Goal: Task Accomplishment & Management: Manage account settings

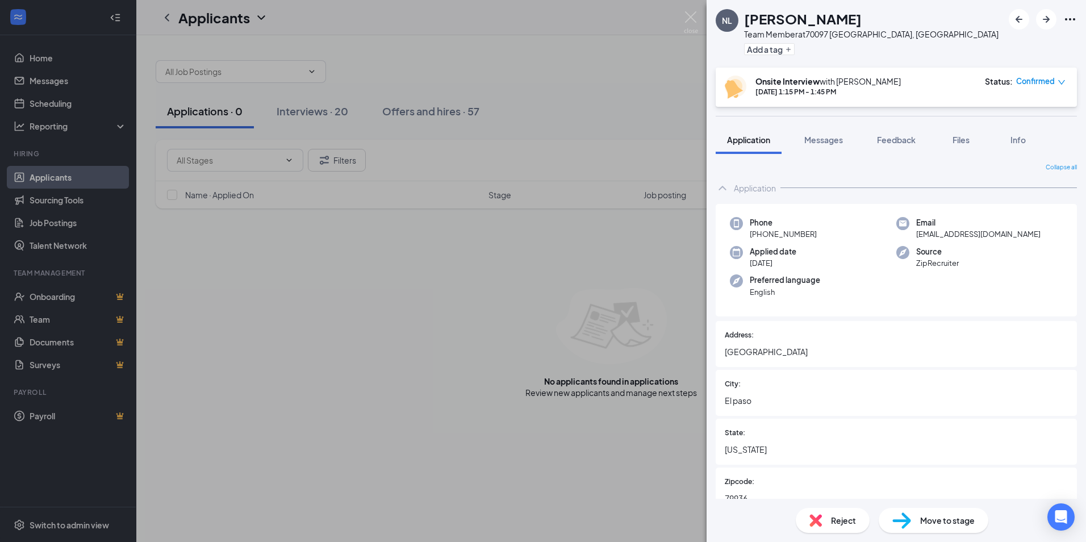
click at [323, 114] on div "NL Nicolas Lopez Team Member at 70097 El Paso, TX Add a tag Onsite Interview wi…" at bounding box center [543, 271] width 1086 height 542
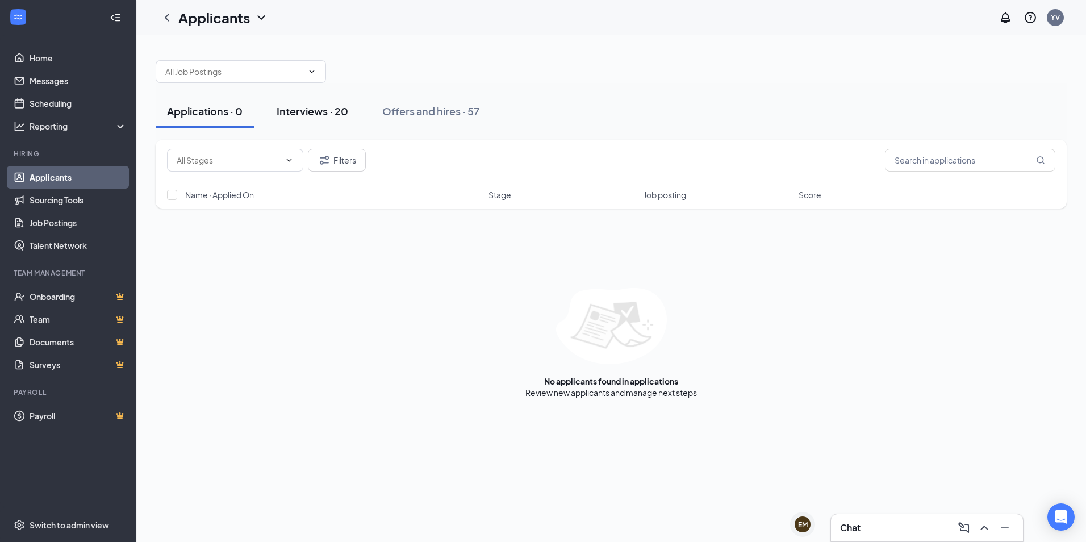
click at [325, 109] on div "Interviews · 20" at bounding box center [313, 111] width 72 height 14
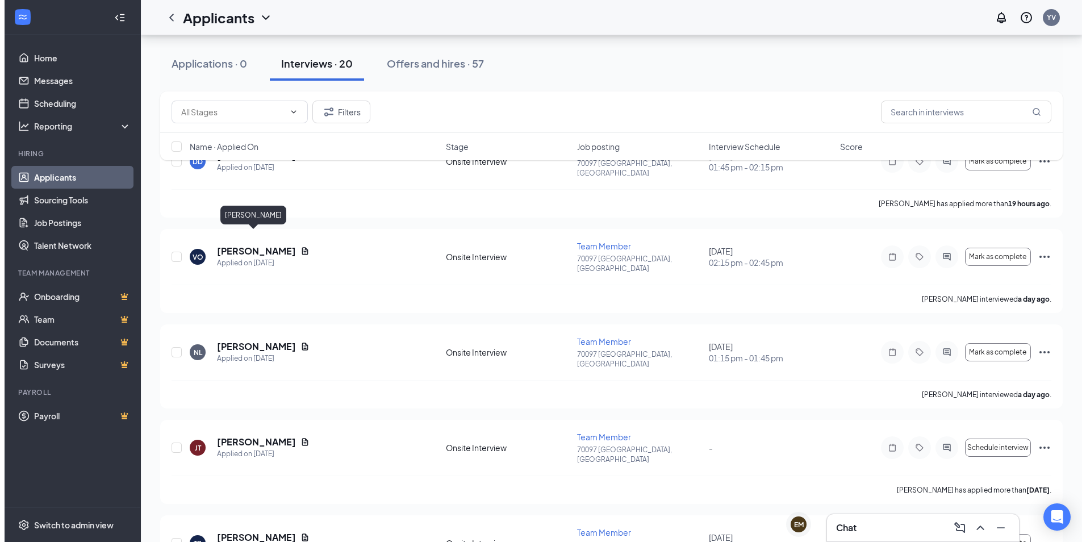
scroll to position [114, 0]
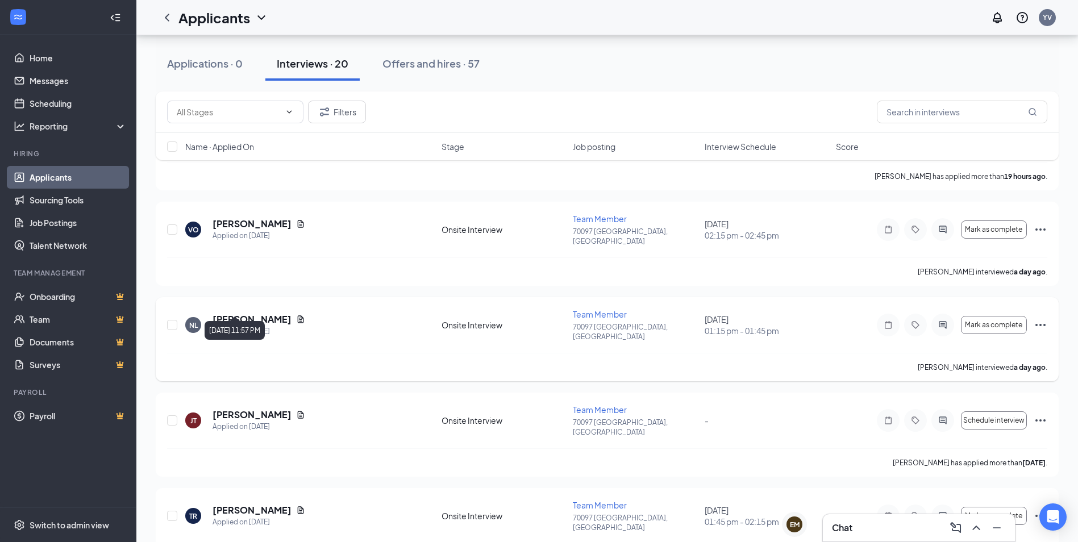
click at [296, 315] on icon "Document" at bounding box center [300, 319] width 9 height 9
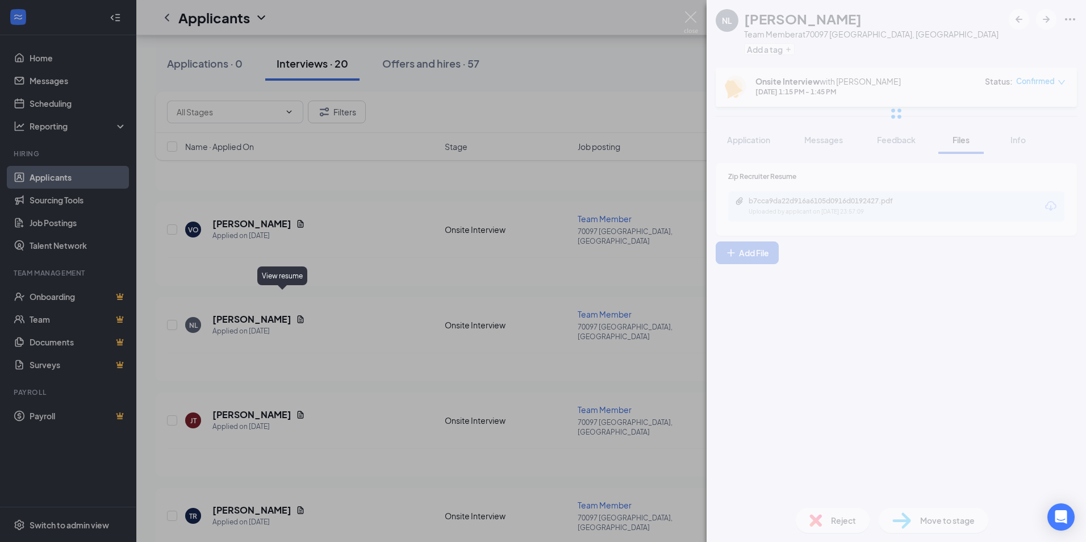
click at [283, 278] on div "View resume" at bounding box center [282, 275] width 50 height 19
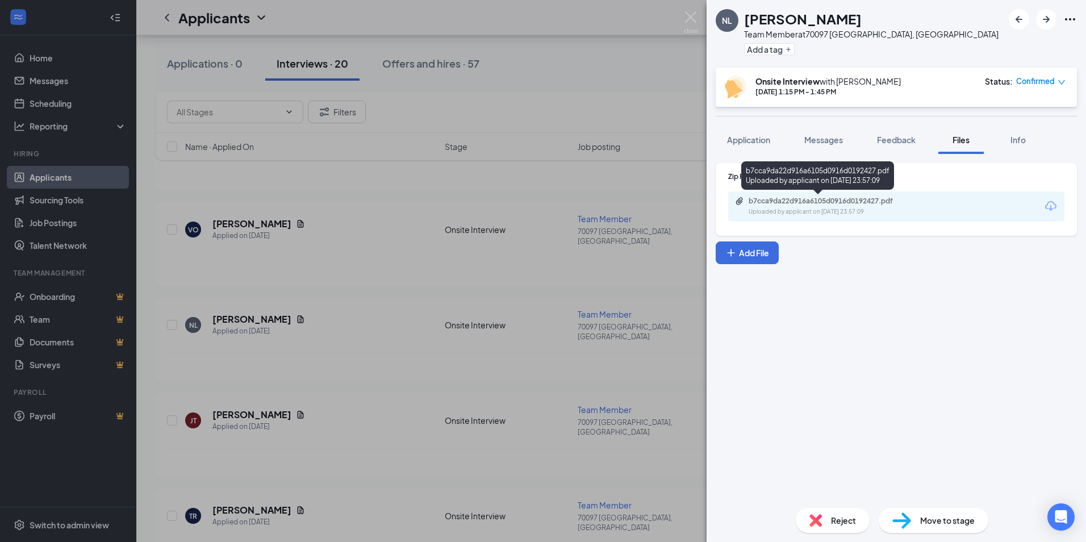
click at [856, 203] on div "b7cca9da22d916a6105d0916d0192427.pdf" at bounding box center [828, 201] width 159 height 9
click at [946, 521] on span "Move to stage" at bounding box center [947, 520] width 55 height 12
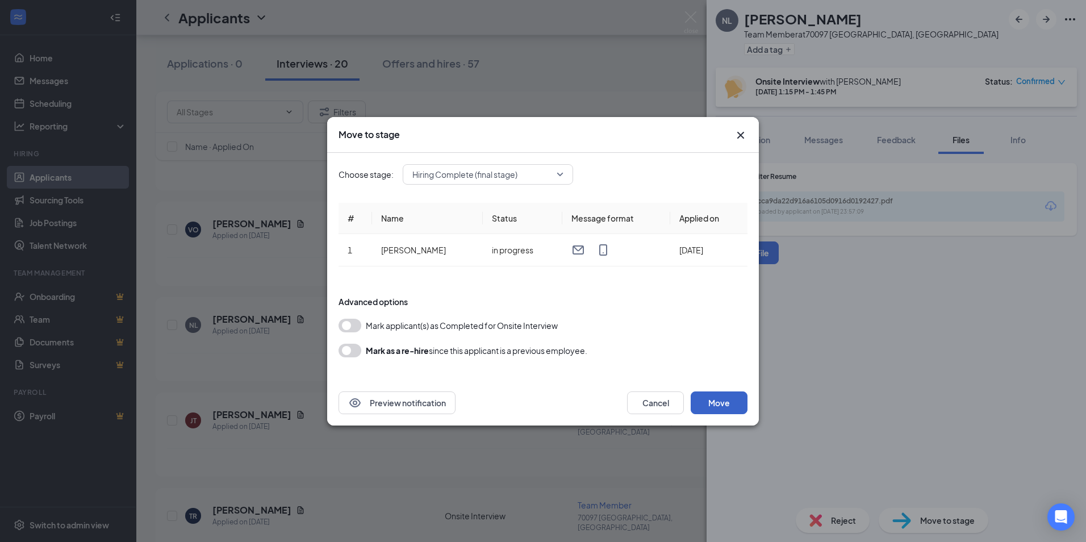
click at [719, 405] on button "Move" at bounding box center [719, 402] width 57 height 23
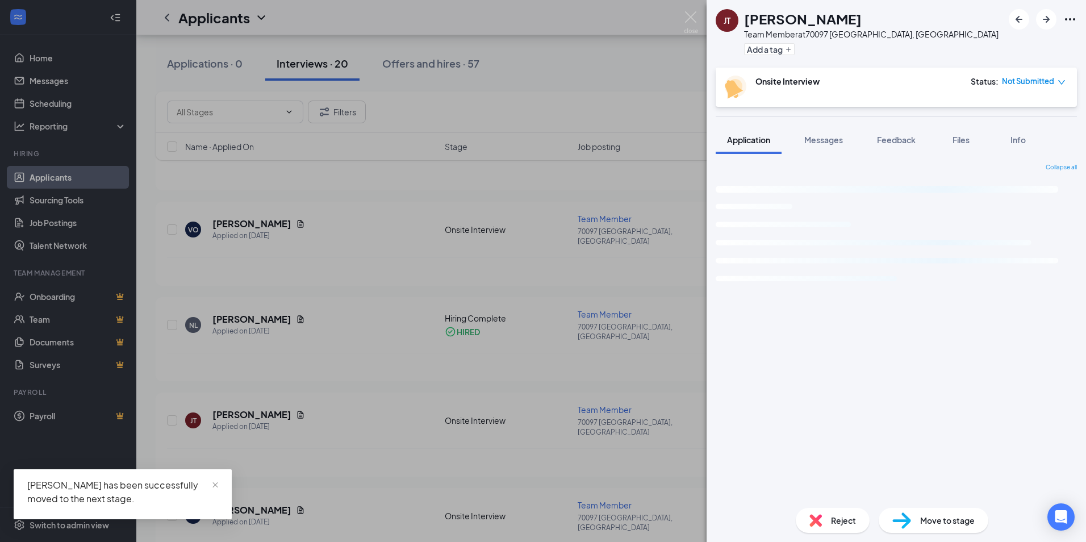
click at [262, 469] on div "JT Jazmine Torres Team Member at 70097 El Paso, TX Add a tag Onsite Interview S…" at bounding box center [543, 271] width 1086 height 542
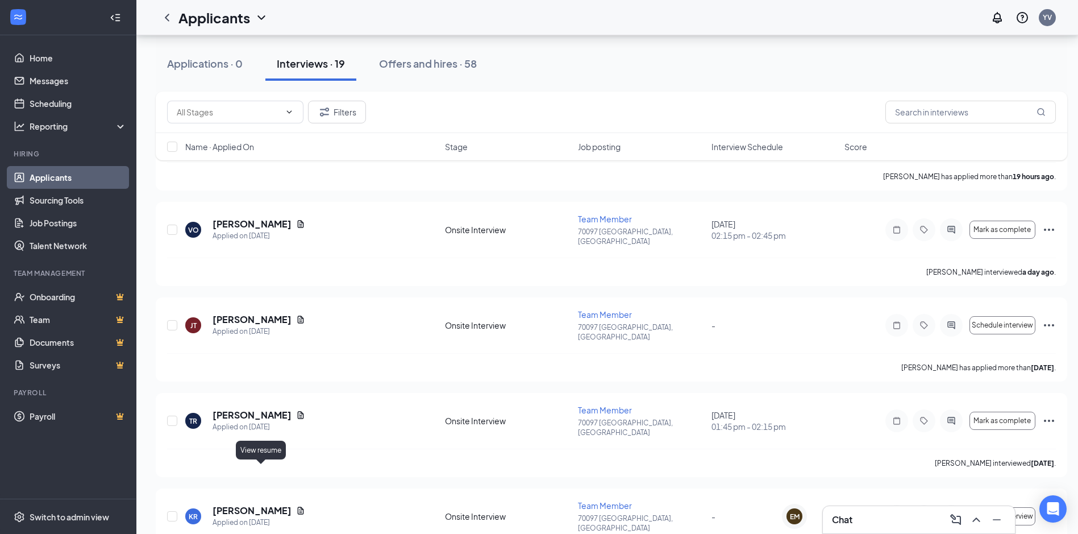
click at [261, 455] on div "View resume" at bounding box center [261, 449] width 50 height 19
drag, startPoint x: 261, startPoint y: 455, endPoint x: 259, endPoint y: 382, distance: 72.8
click at [298, 411] on icon "Document" at bounding box center [301, 414] width 6 height 7
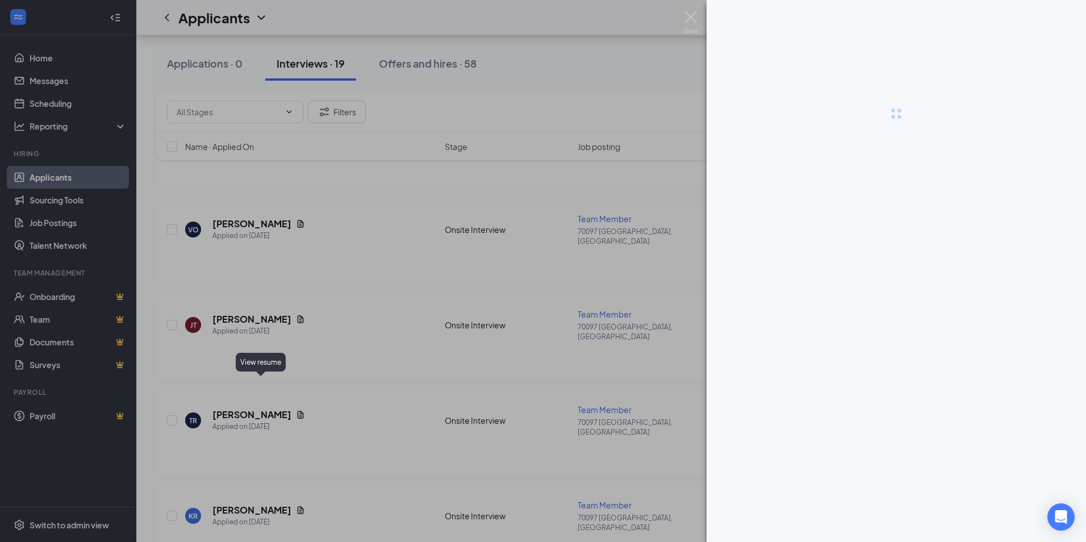
click at [263, 359] on div "View resume" at bounding box center [261, 362] width 50 height 19
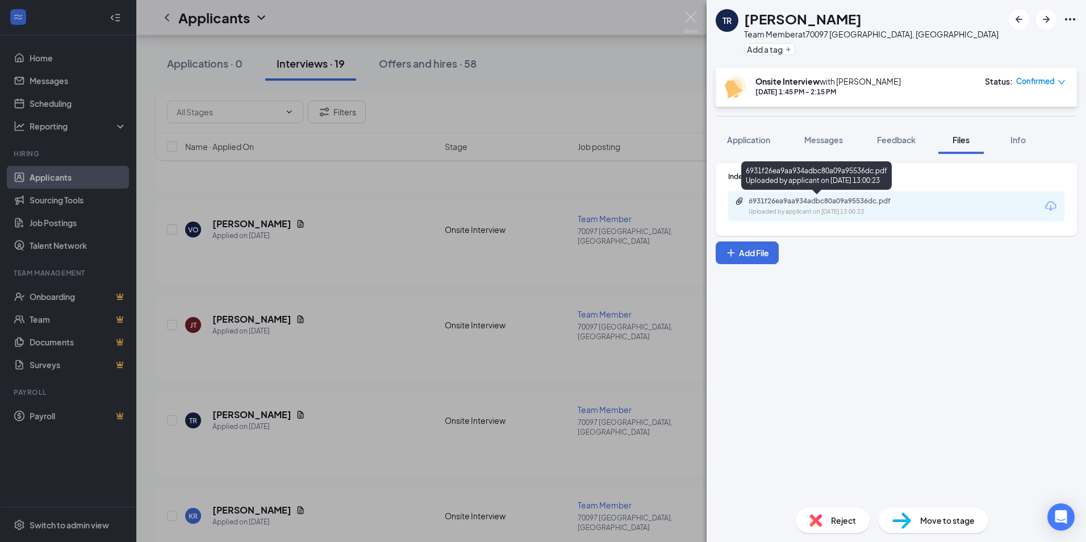
click at [822, 206] on div "6931f26ea9aa934adbc80a09a95536dc.pdf Uploaded by applicant on Aug 16, 2025 at 1…" at bounding box center [827, 207] width 184 height 20
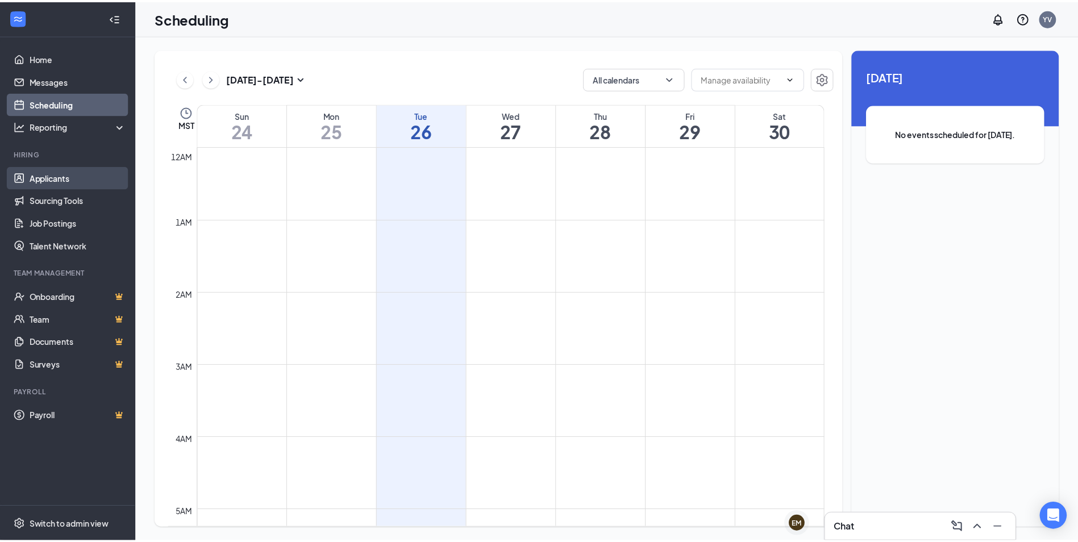
scroll to position [559, 0]
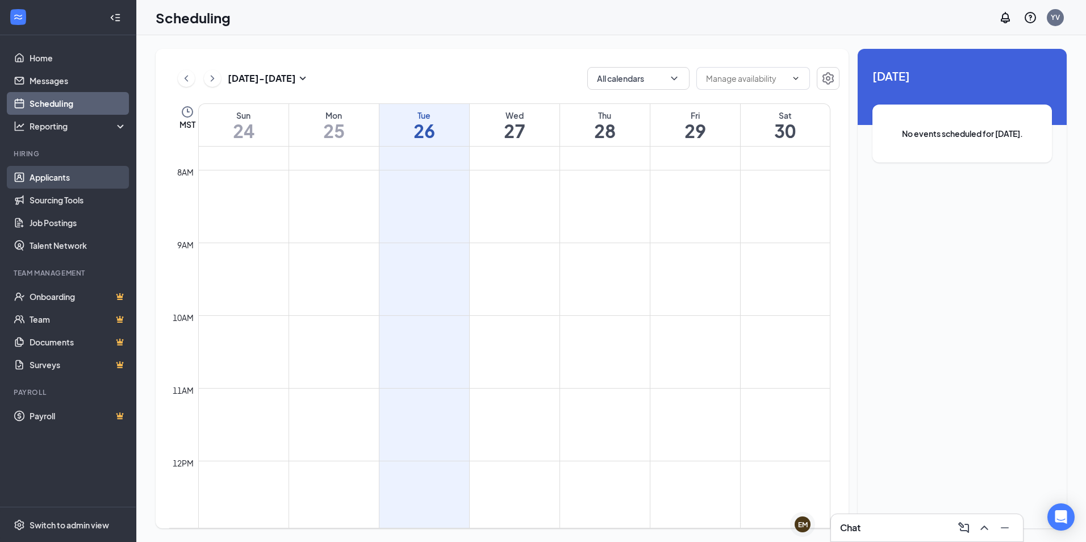
click at [69, 181] on link "Applicants" at bounding box center [78, 177] width 97 height 23
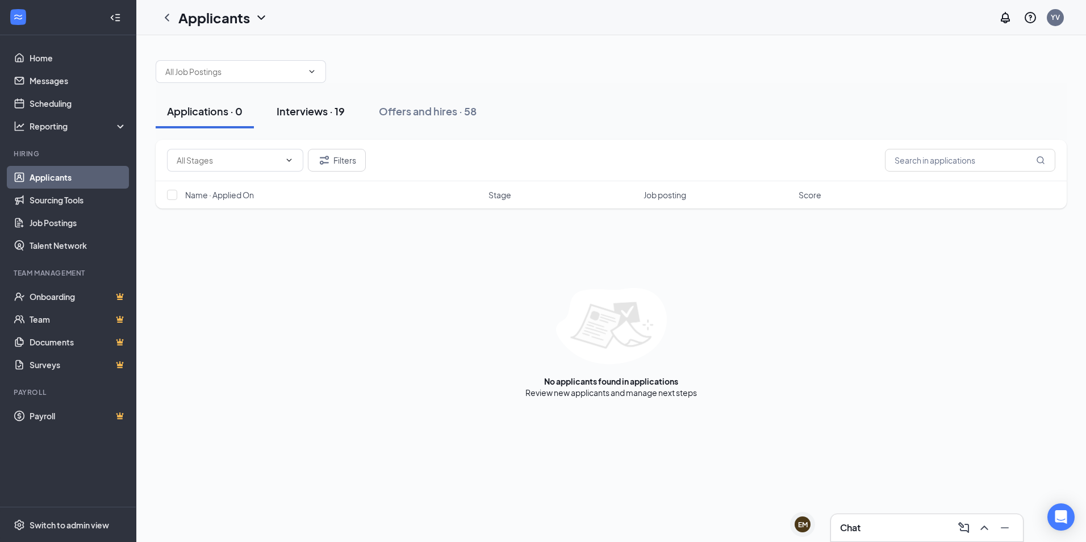
click at [324, 116] on div "Interviews · 19" at bounding box center [311, 111] width 68 height 14
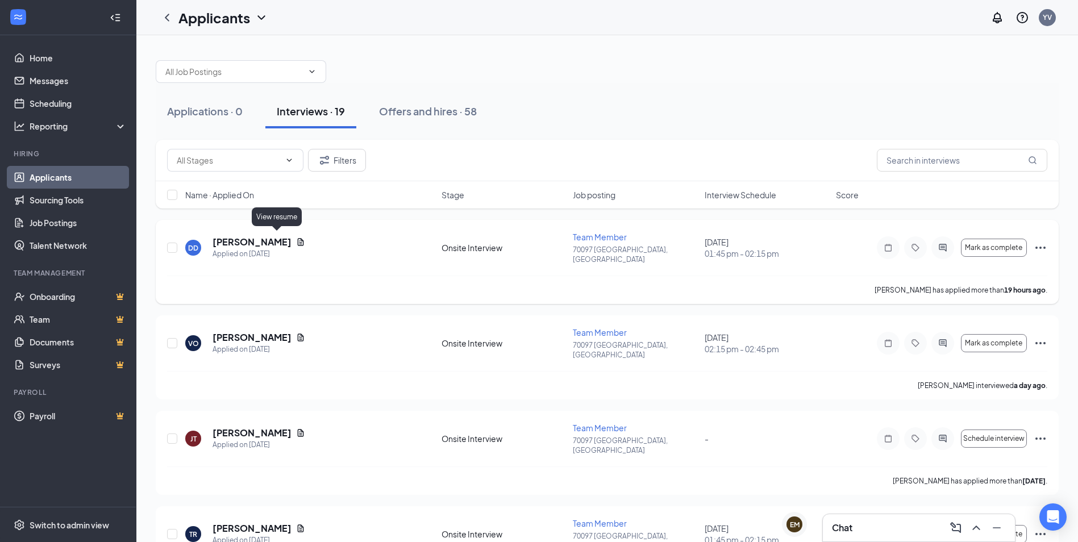
click at [298, 238] on icon "Document" at bounding box center [301, 241] width 6 height 7
click at [277, 224] on div "View resume" at bounding box center [277, 216] width 50 height 19
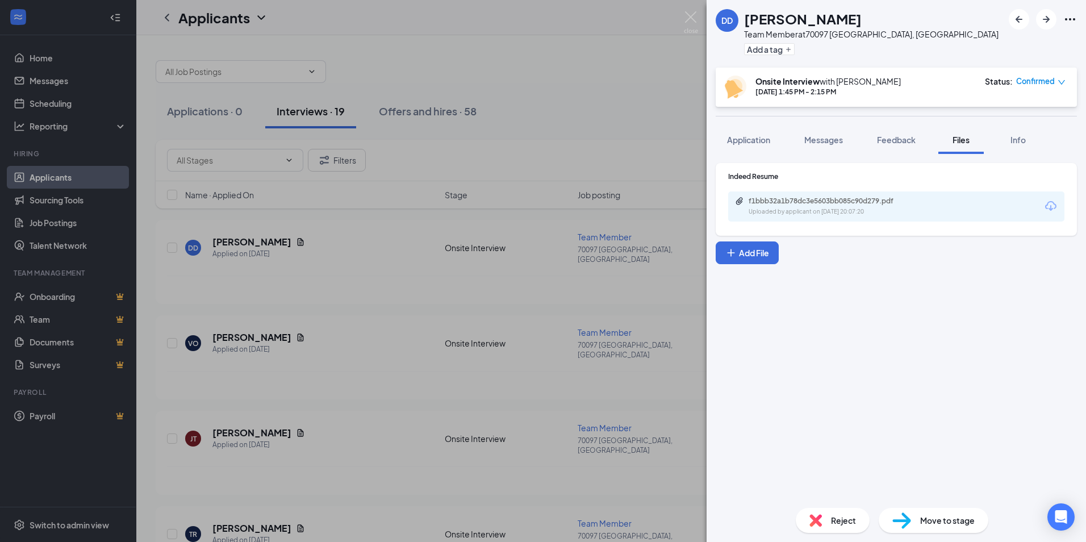
click at [860, 216] on div "f1bbb32a1b78dc3e5603bb085c90d279.pdf Uploaded by applicant on [DATE] 20:07:20" at bounding box center [896, 206] width 336 height 30
click at [857, 212] on div "Uploaded by applicant on [DATE] 20:07:20" at bounding box center [834, 211] width 170 height 9
click at [648, 51] on div "DD [PERSON_NAME] Team Member at [GEOGRAPHIC_DATA], [GEOGRAPHIC_DATA] Add a tag …" at bounding box center [543, 271] width 1086 height 542
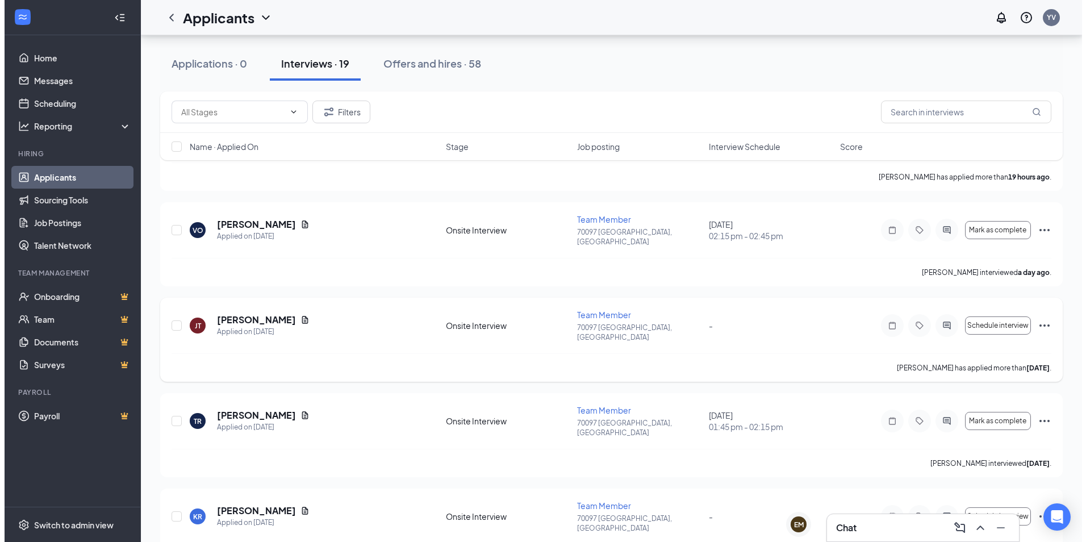
scroll to position [114, 0]
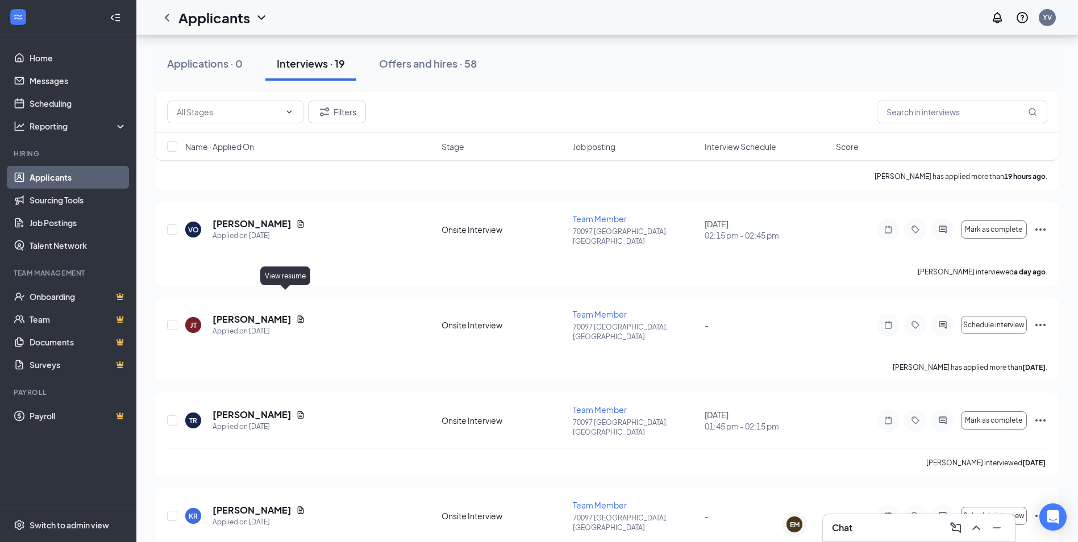
click at [286, 281] on div "View resume" at bounding box center [285, 275] width 50 height 19
click at [298, 315] on icon "Document" at bounding box center [301, 318] width 6 height 7
click at [287, 282] on div "View resume" at bounding box center [285, 275] width 50 height 19
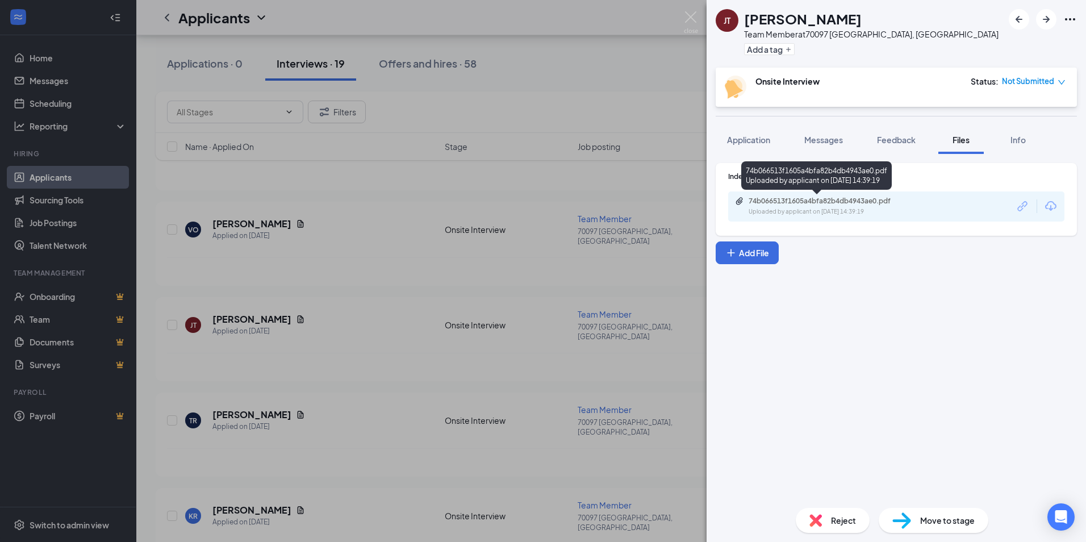
click at [795, 205] on div "74b066513f1605a4bfa82b4db4943ae0.pdf" at bounding box center [828, 201] width 159 height 9
drag, startPoint x: 644, startPoint y: 5, endPoint x: 430, endPoint y: 64, distance: 221.7
click at [466, 70] on div "[PERSON_NAME] [PERSON_NAME] Team Member at [GEOGRAPHIC_DATA], [GEOGRAPHIC_DATA]…" at bounding box center [543, 271] width 1086 height 542
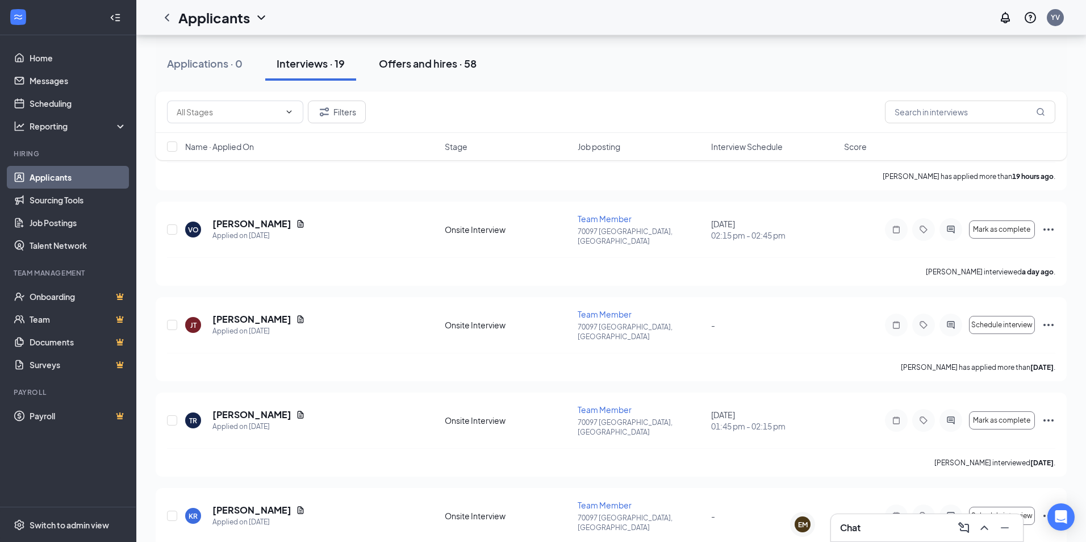
click at [430, 64] on div "Offers and hires · 58" at bounding box center [428, 63] width 98 height 14
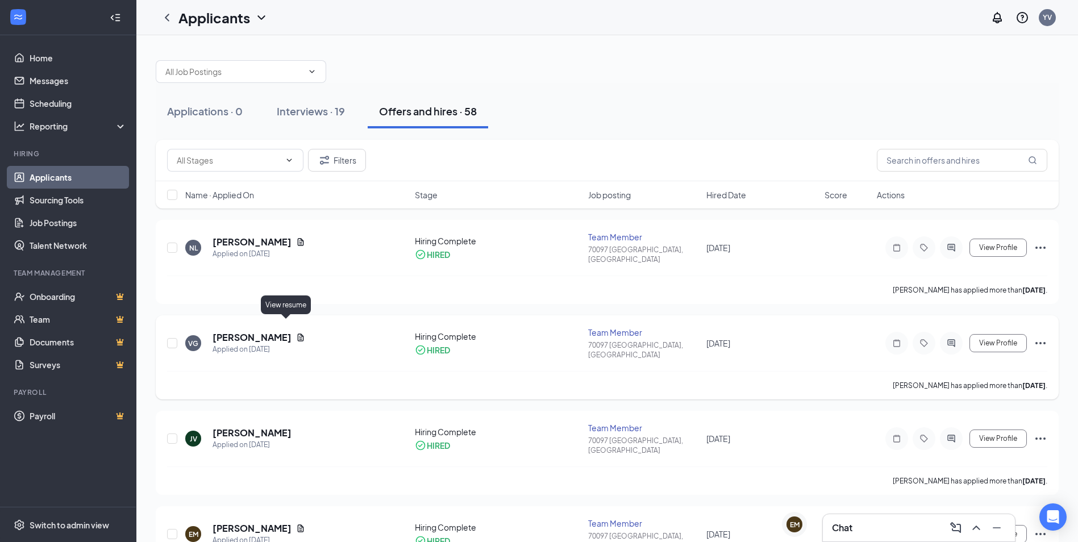
click at [296, 333] on icon "Document" at bounding box center [300, 337] width 9 height 9
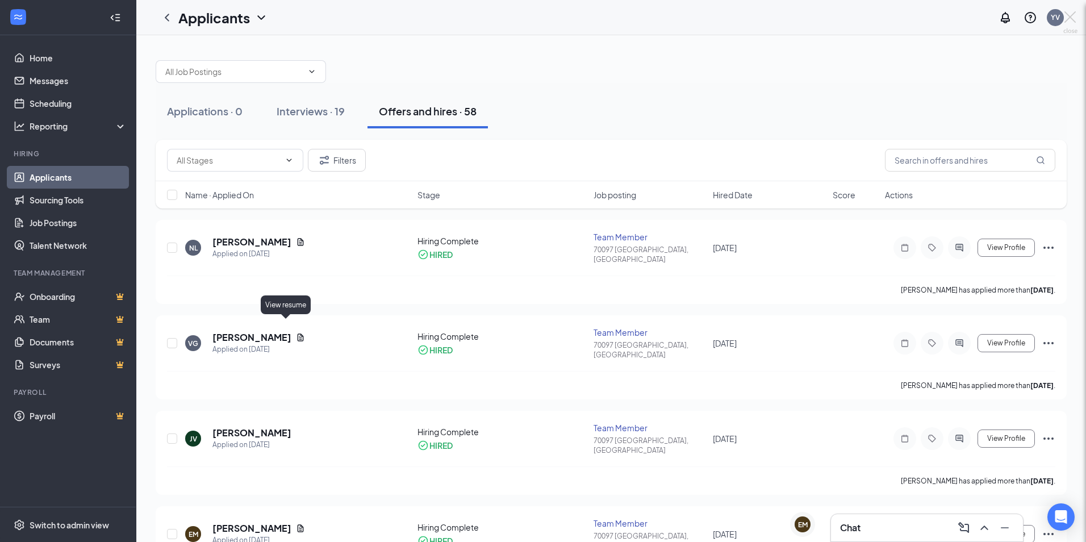
click at [288, 309] on div "View resume" at bounding box center [286, 304] width 50 height 19
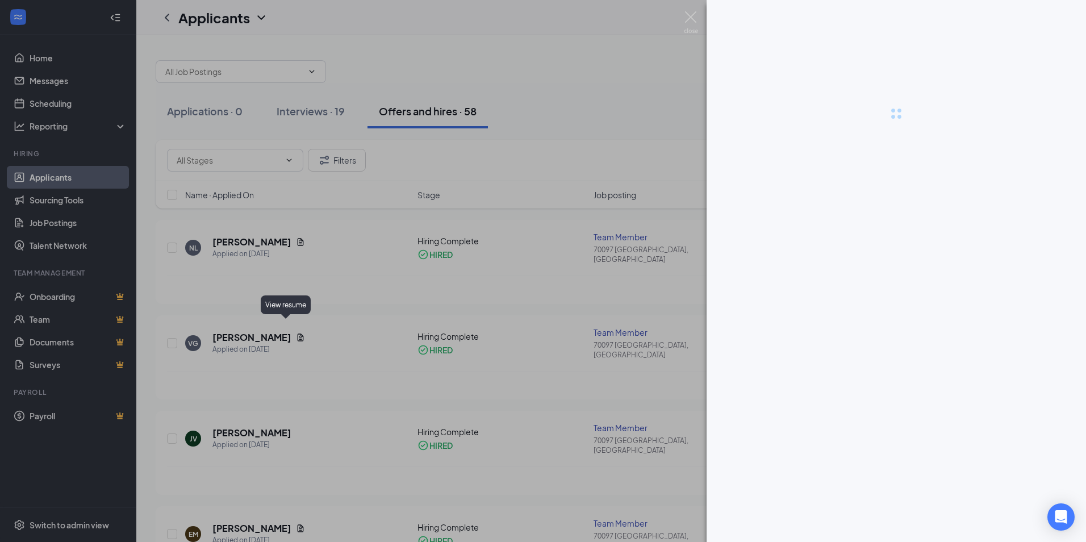
click at [288, 308] on div "View resume" at bounding box center [286, 304] width 50 height 19
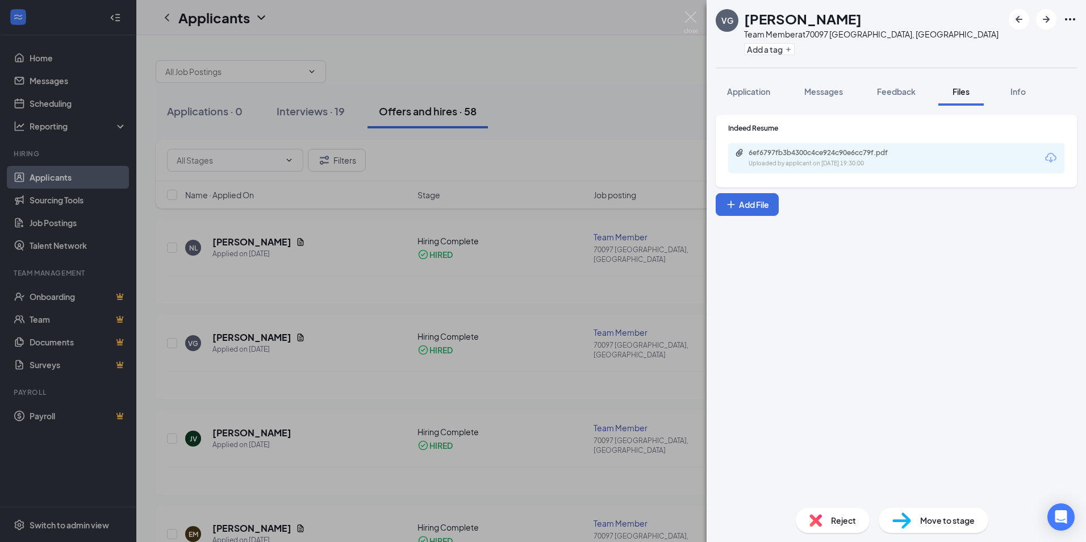
click at [787, 169] on div "6ef6797fb3b4300c4ce924c90e6cc79f.pdf Uploaded by applicant on [DATE] 19:30:00" at bounding box center [896, 158] width 336 height 30
click at [788, 166] on div "Uploaded by applicant on [DATE] 19:30:00" at bounding box center [834, 163] width 170 height 9
